Goal: Complete application form: Complete application form

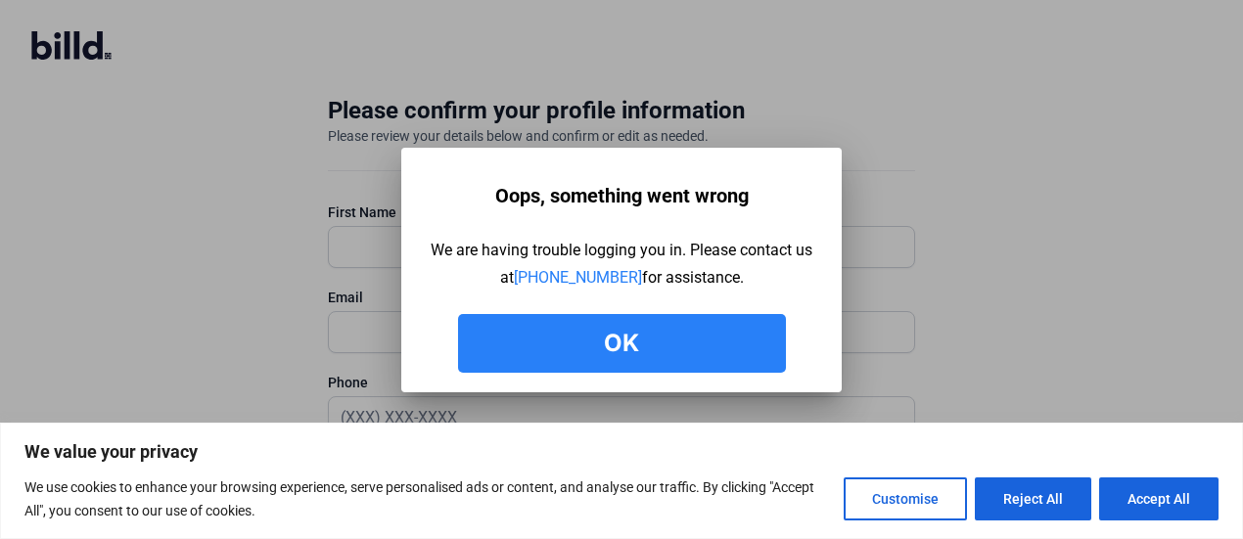
click at [653, 346] on button "Ok" at bounding box center [622, 343] width 328 height 59
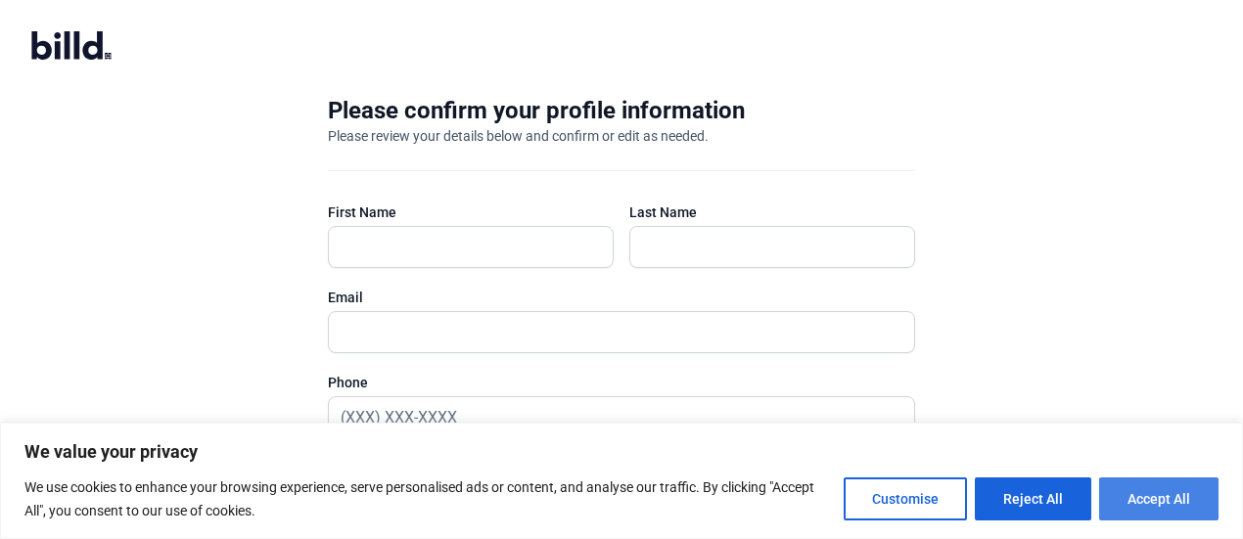
click at [1132, 483] on button "Accept All" at bounding box center [1158, 499] width 119 height 43
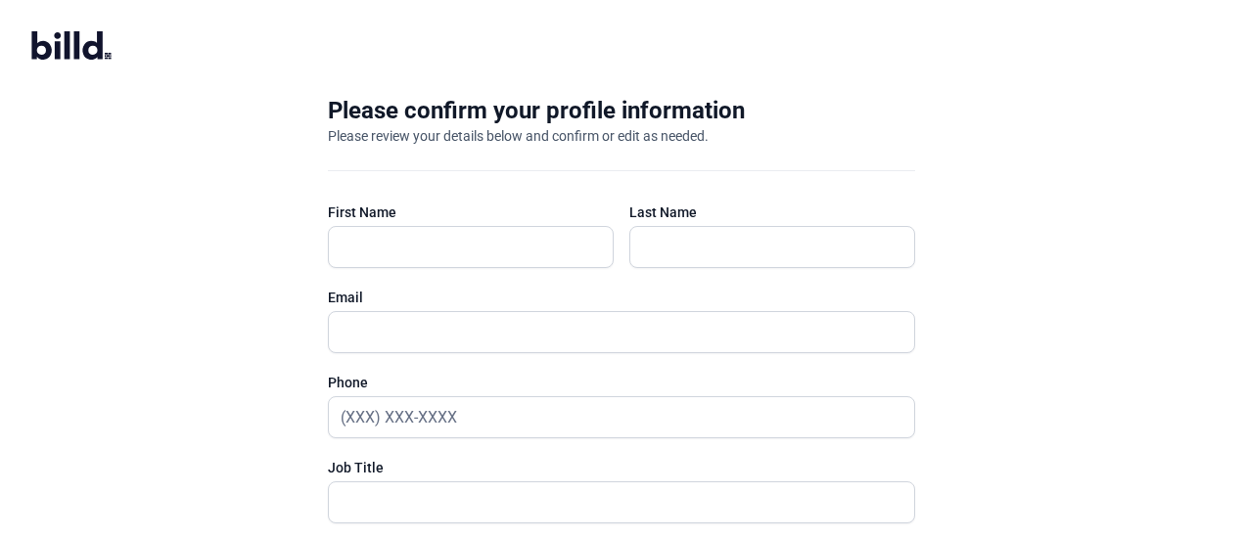
checkbox input "true"
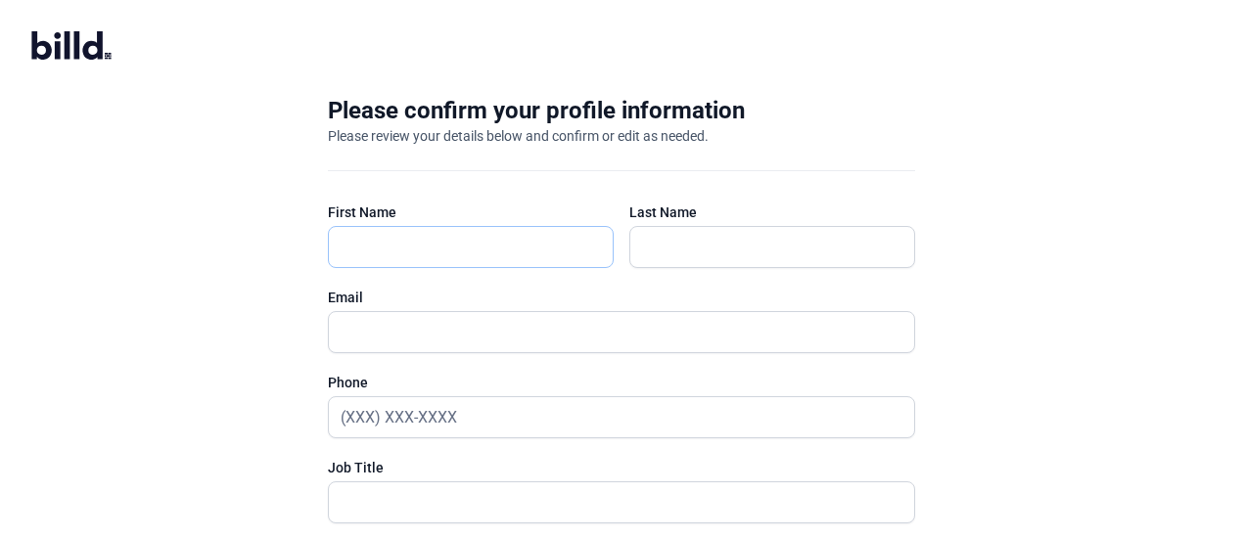
click at [419, 251] on input "text" at bounding box center [471, 247] width 284 height 40
type input "[PERSON_NAME]"
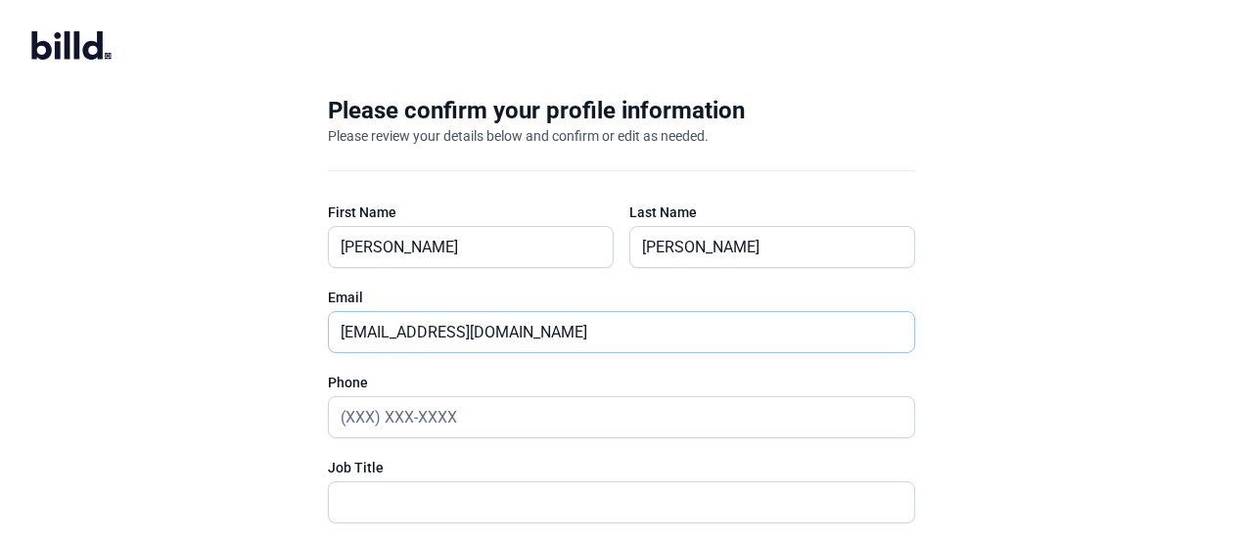
type input "[EMAIL_ADDRESS][DOMAIN_NAME]"
click at [406, 420] on input "text" at bounding box center [611, 417] width 564 height 40
type input "[PHONE_NUMBER]"
click at [406, 501] on input "text" at bounding box center [611, 502] width 564 height 40
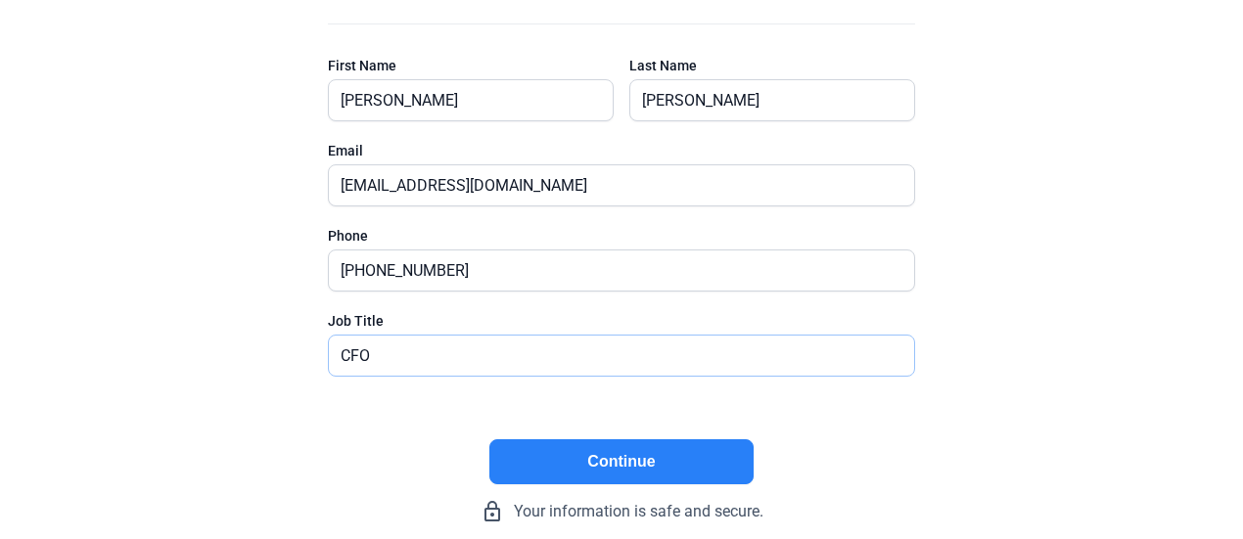
scroll to position [178, 0]
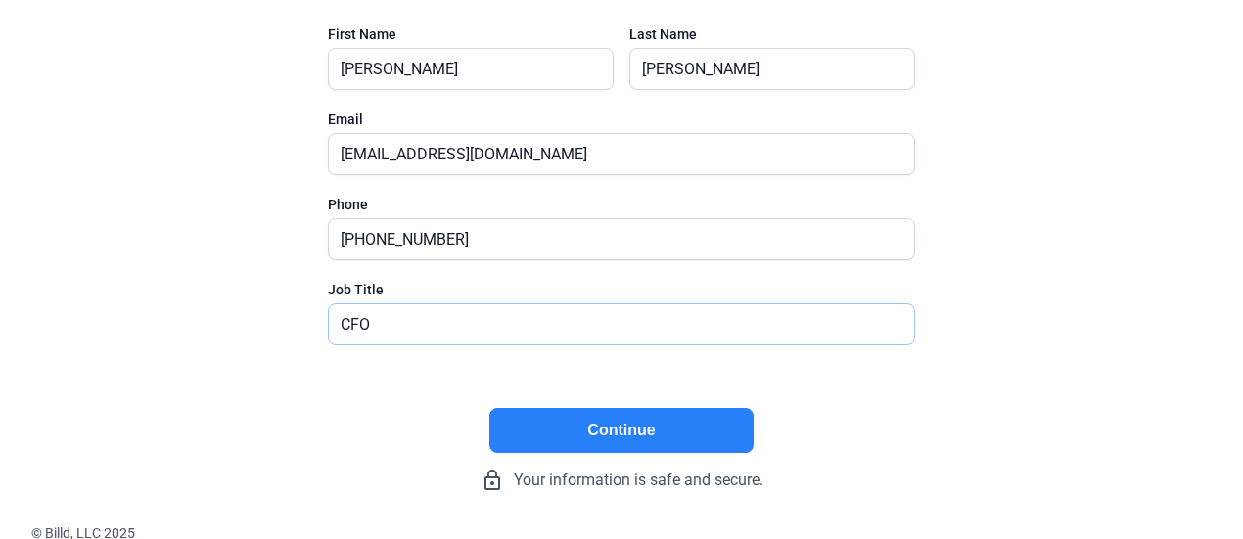
type input "CFO"
click at [570, 427] on button "Continue" at bounding box center [621, 430] width 264 height 45
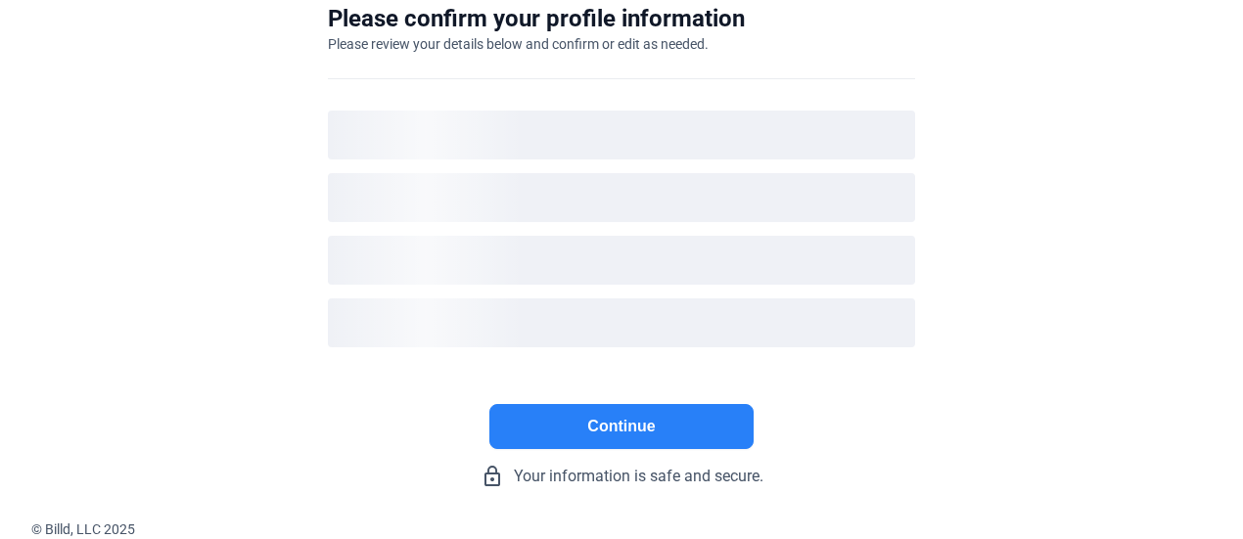
scroll to position [91, 0]
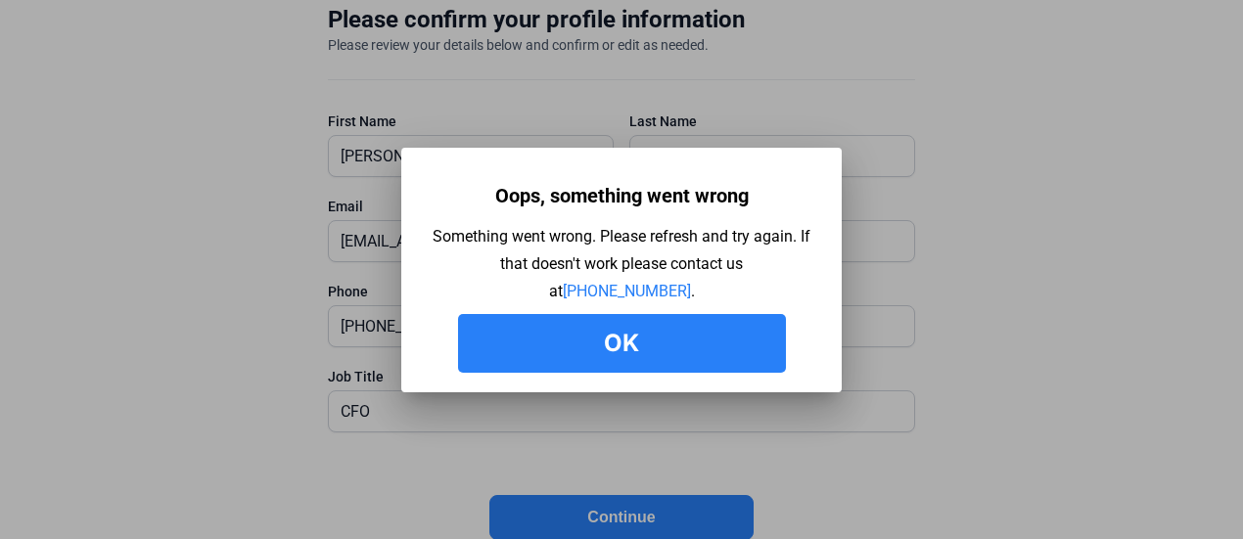
click at [589, 345] on button "Ok" at bounding box center [622, 343] width 328 height 59
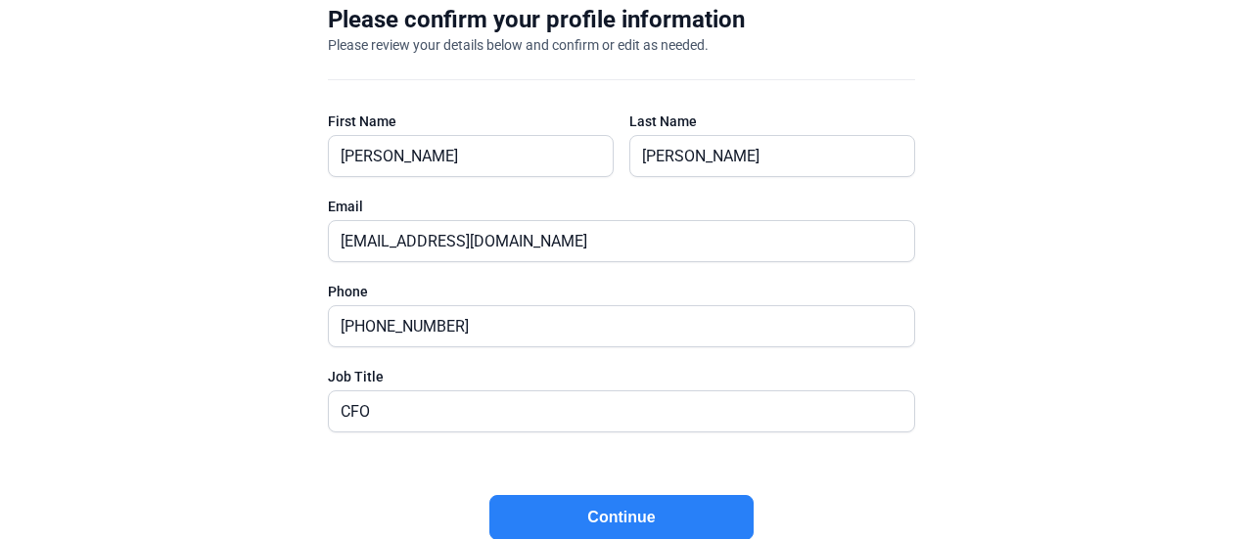
drag, startPoint x: 1241, startPoint y: 223, endPoint x: 1252, endPoint y: 34, distance: 189.2
click at [1242, 34] on html "We value your privacy We use cookies to enhance your browsing experience, serve…" at bounding box center [621, 178] width 1243 height 539
